Goal: Task Accomplishment & Management: Manage account settings

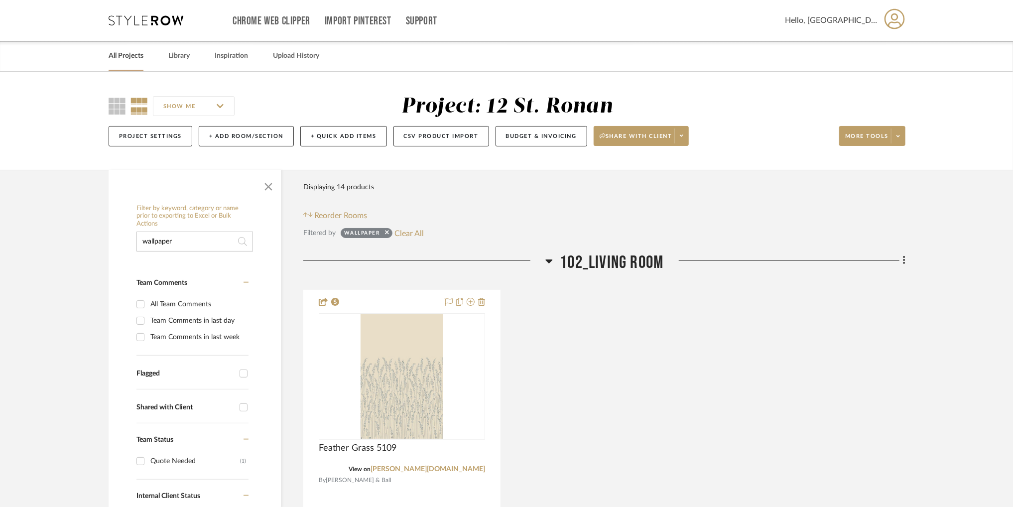
click at [130, 60] on link "All Projects" at bounding box center [126, 55] width 35 height 13
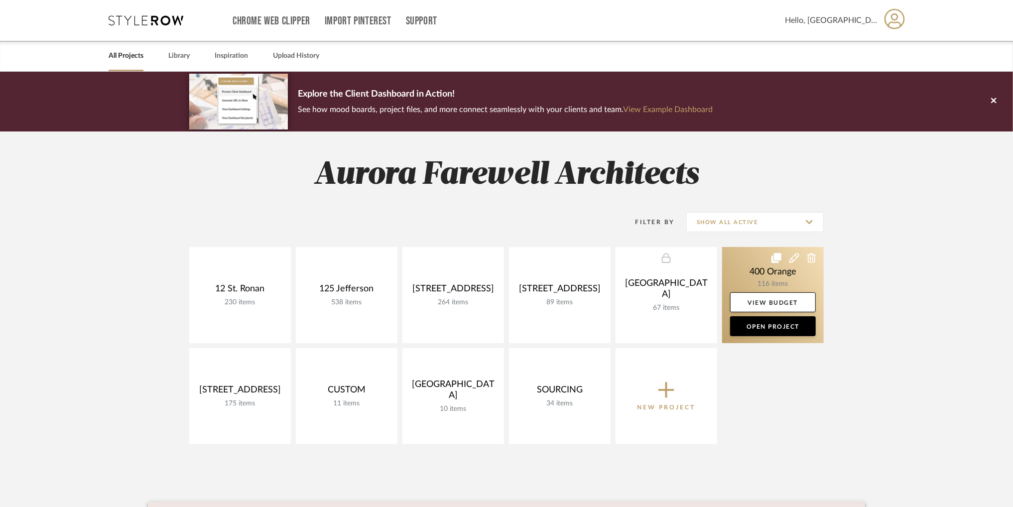
click at [807, 273] on link at bounding box center [774, 295] width 102 height 96
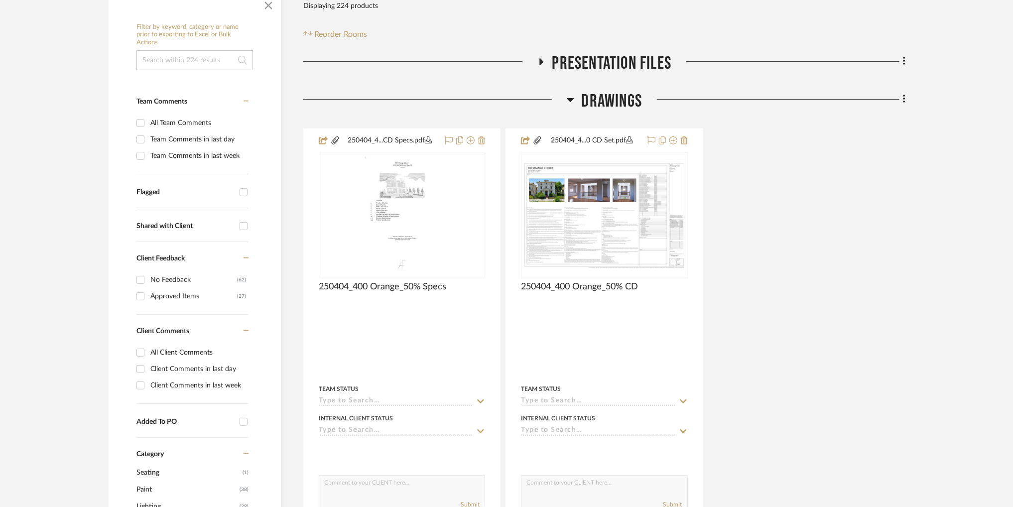
scroll to position [189, 0]
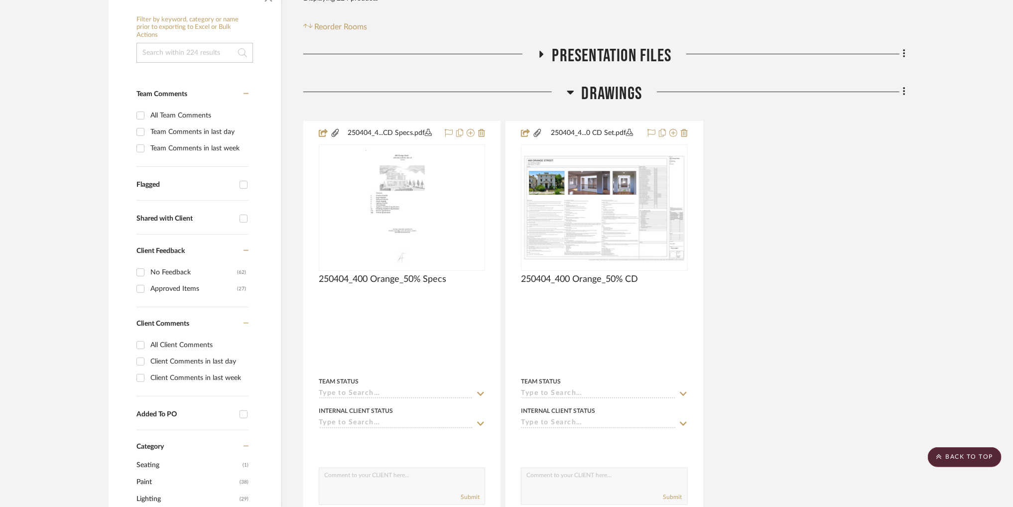
click at [186, 56] on input at bounding box center [195, 53] width 117 height 20
type input "wallpaper"
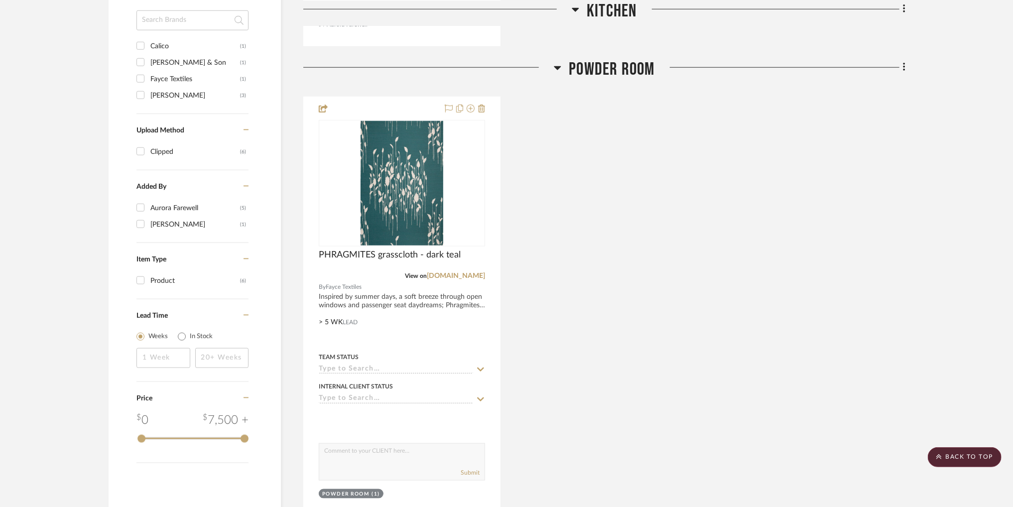
scroll to position [680, 0]
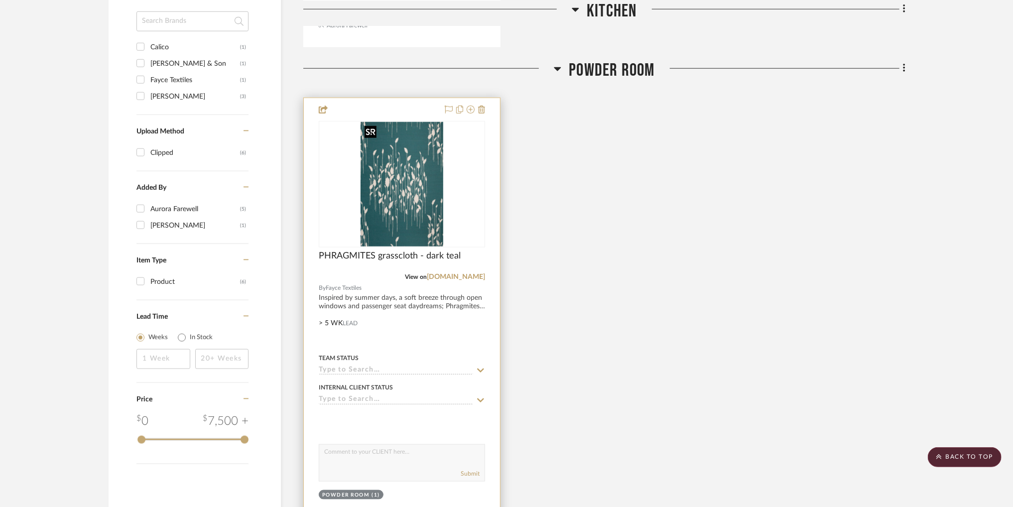
click at [397, 220] on img "0" at bounding box center [402, 184] width 83 height 125
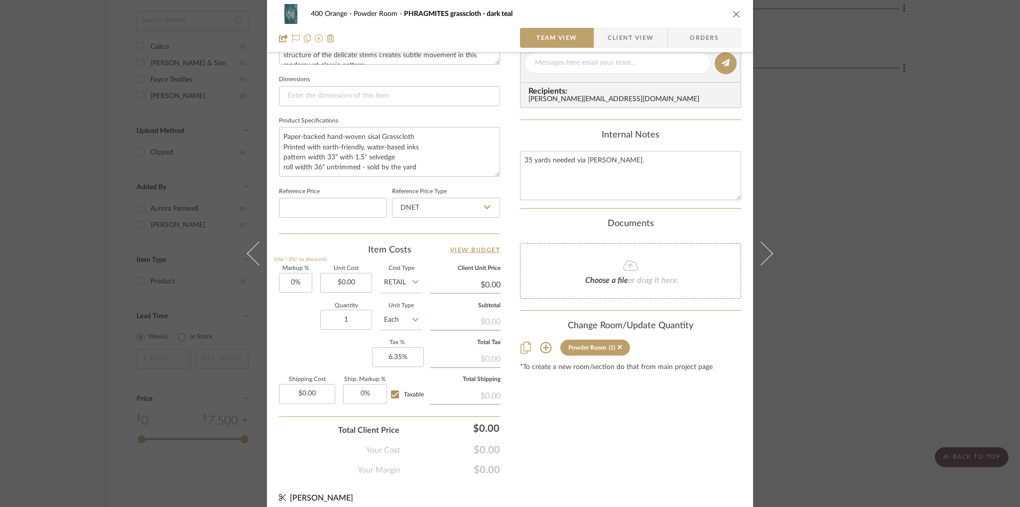
scroll to position [419, 0]
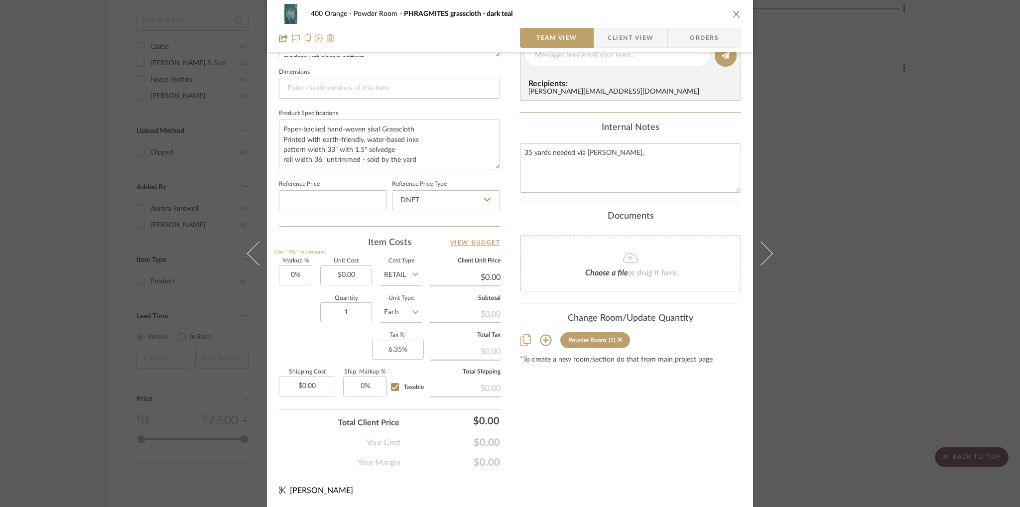
click at [855, 76] on div "400 Orange Powder Room PHRAGMITES grasscloth - dark teal Team View Client View …" at bounding box center [510, 253] width 1020 height 507
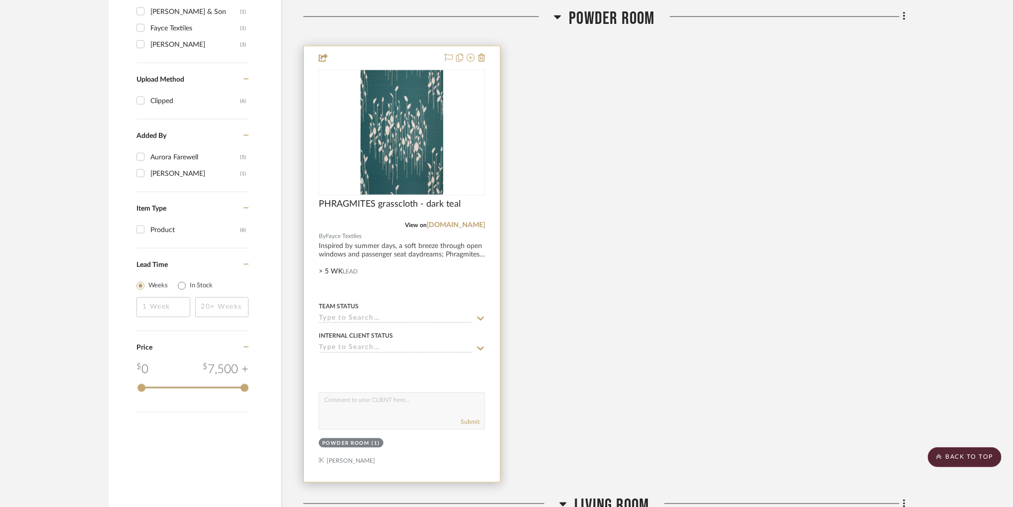
scroll to position [729, 0]
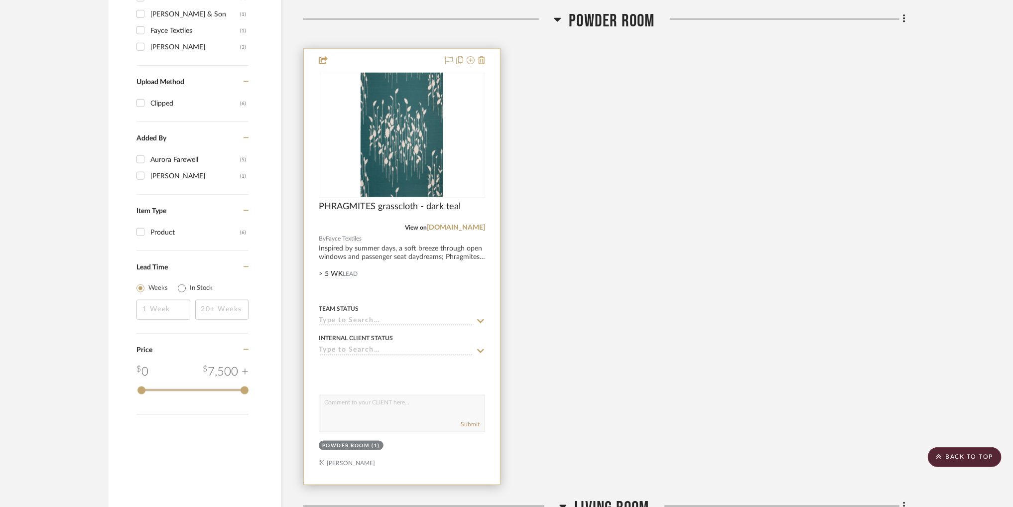
click at [439, 282] on div at bounding box center [402, 267] width 196 height 436
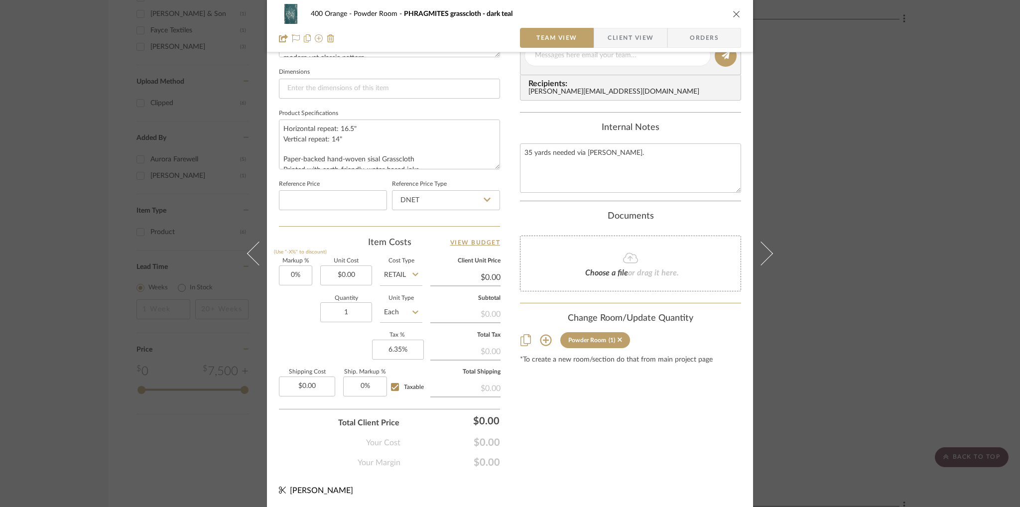
scroll to position [419, 0]
click at [354, 276] on input "0.00" at bounding box center [346, 276] width 52 height 20
type input "$0.00"
click at [348, 235] on div "Team-Facing Details Item Name PHRAGMITES grasscloth - dark teal Brand Fayce Tex…" at bounding box center [389, 59] width 221 height 820
click at [901, 73] on div "400 Orange Powder Room PHRAGMITES grasscloth - dark teal Team View Client View …" at bounding box center [510, 253] width 1020 height 507
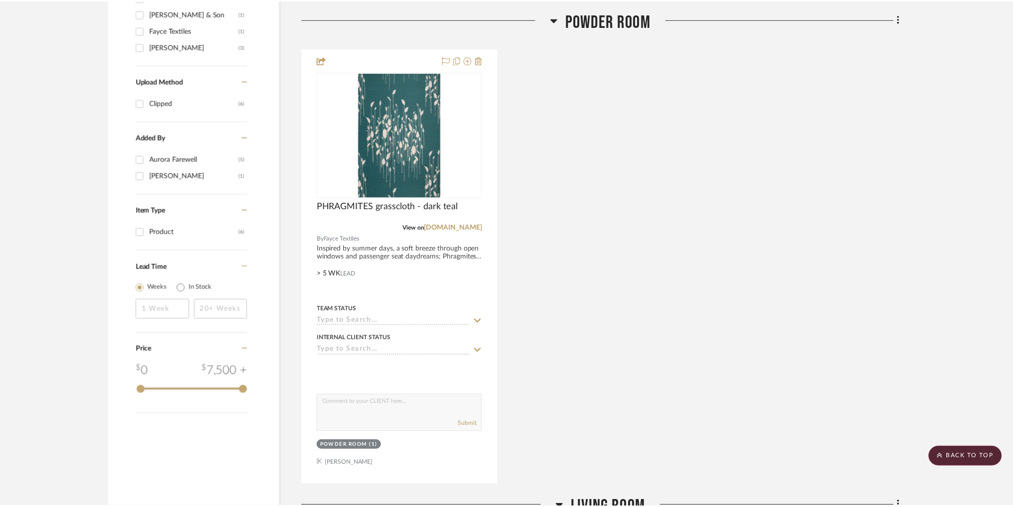
scroll to position [729, 0]
